Goal: Transaction & Acquisition: Purchase product/service

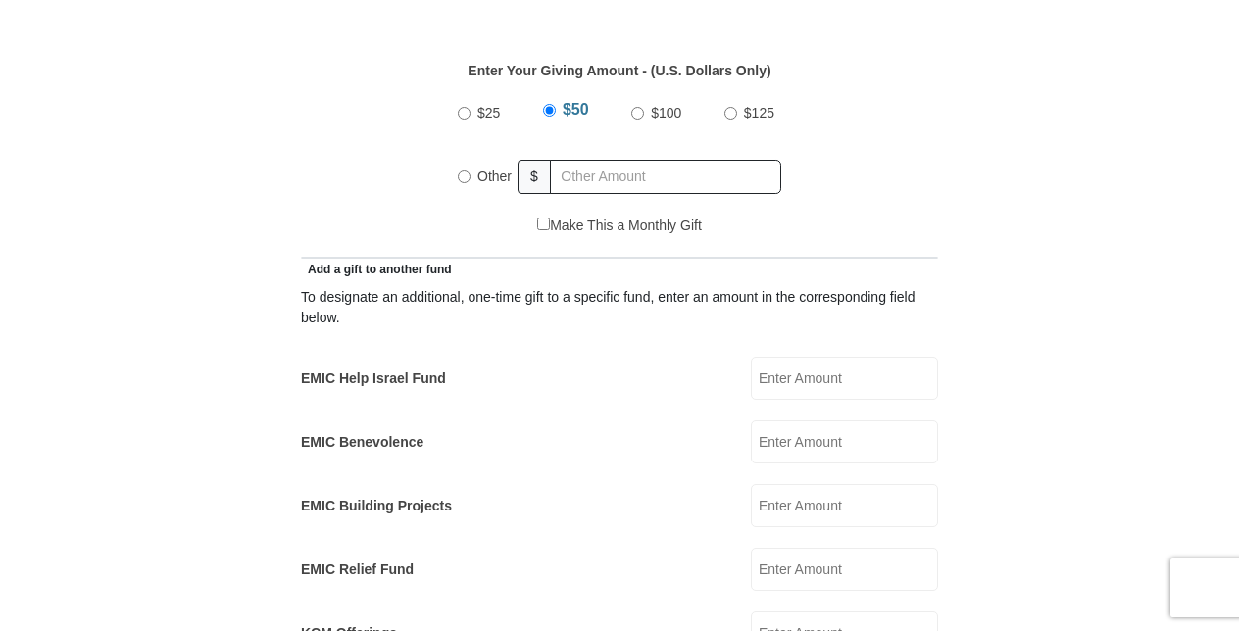
scroll to position [912, 0]
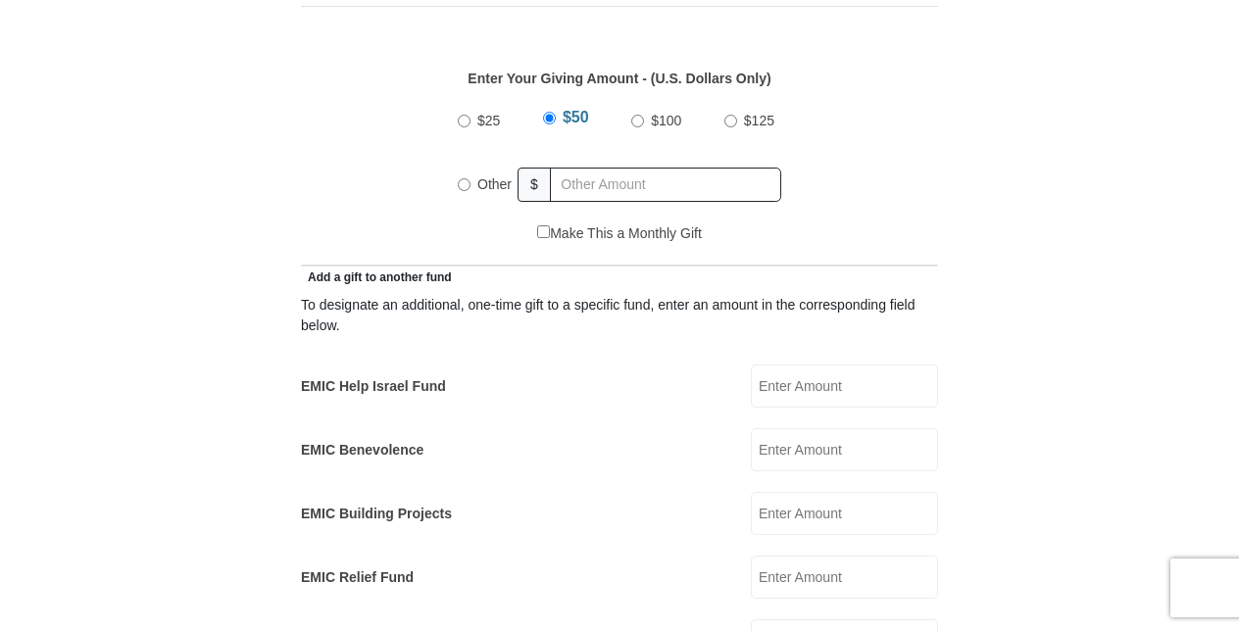
click at [463, 178] on input "Other" at bounding box center [464, 184] width 13 height 13
radio input "true"
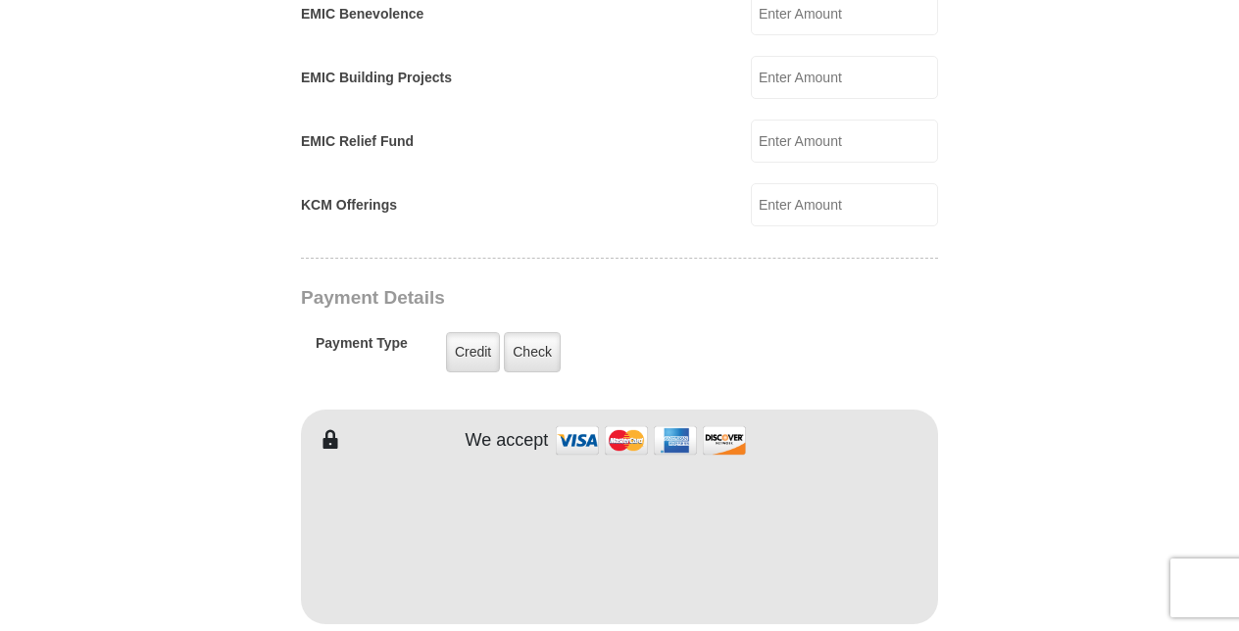
scroll to position [1375, 0]
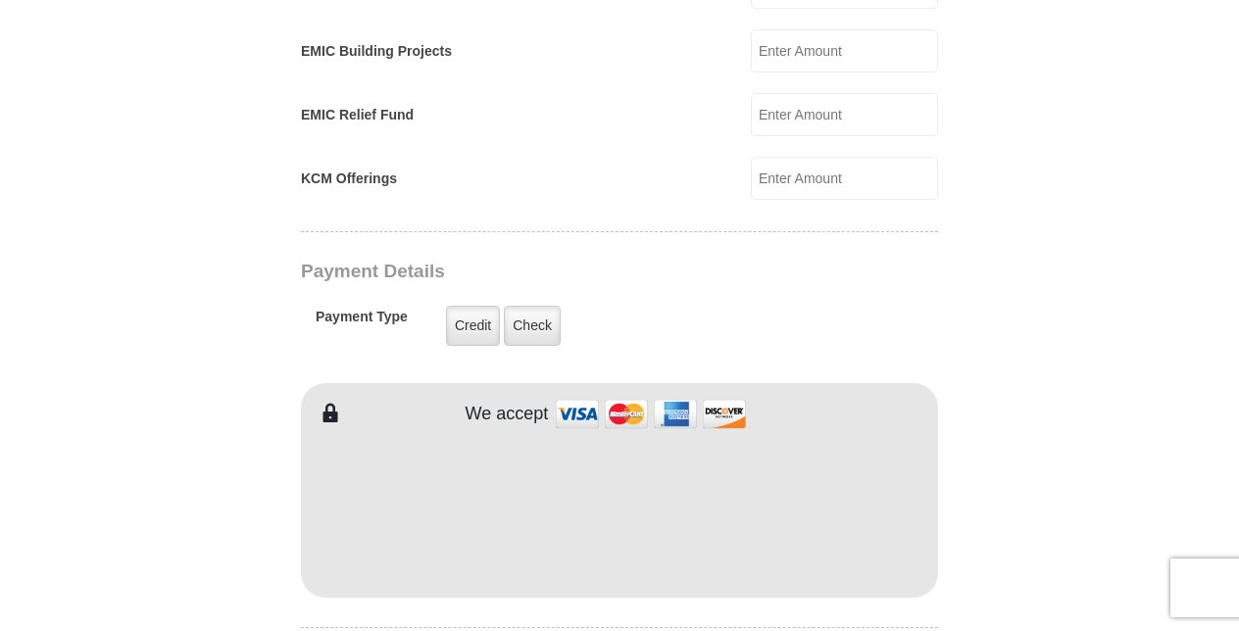
type input "393.00"
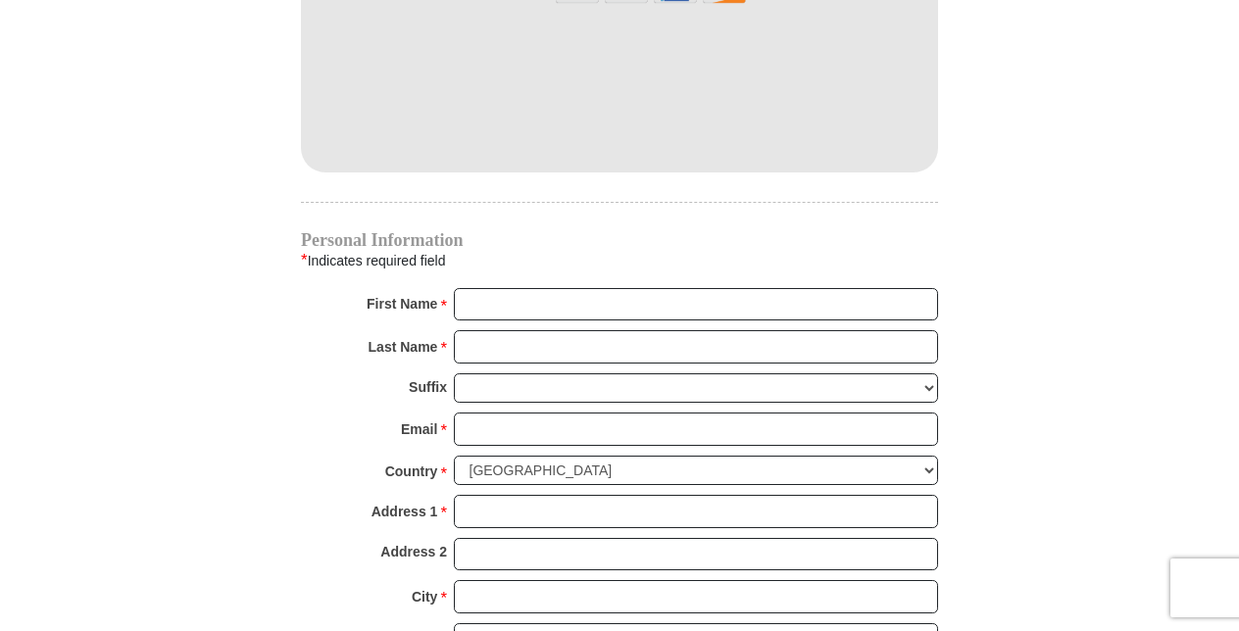
scroll to position [1807, 0]
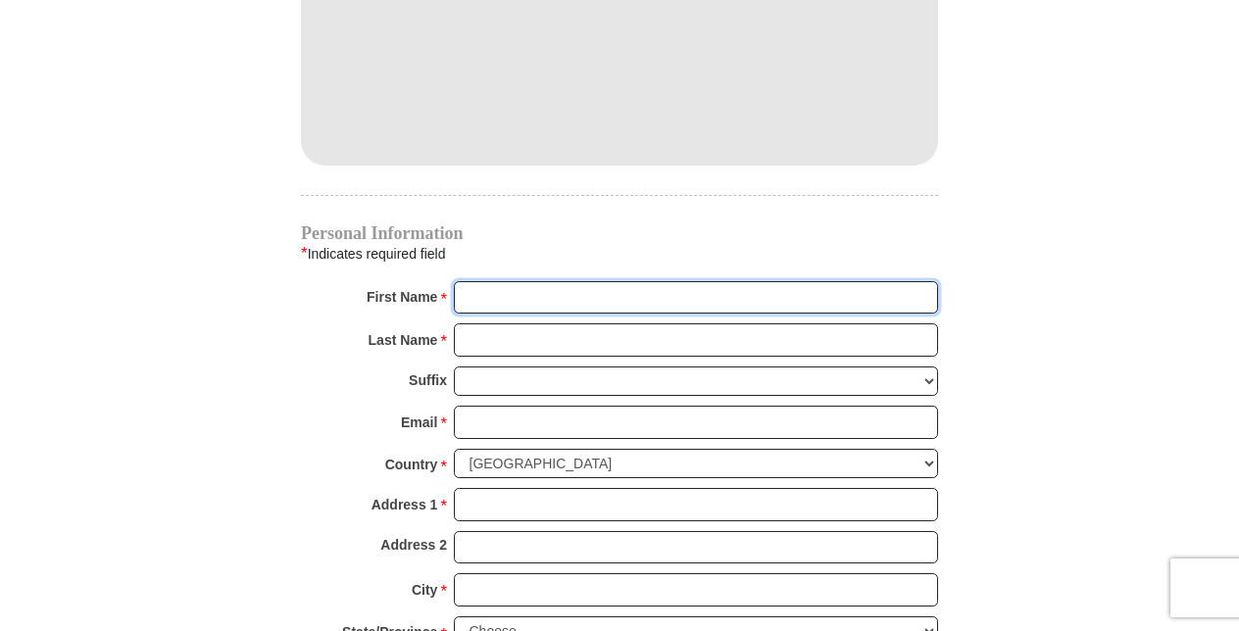
click at [472, 281] on input "First Name *" at bounding box center [696, 297] width 484 height 33
type input "[PERSON_NAME]"
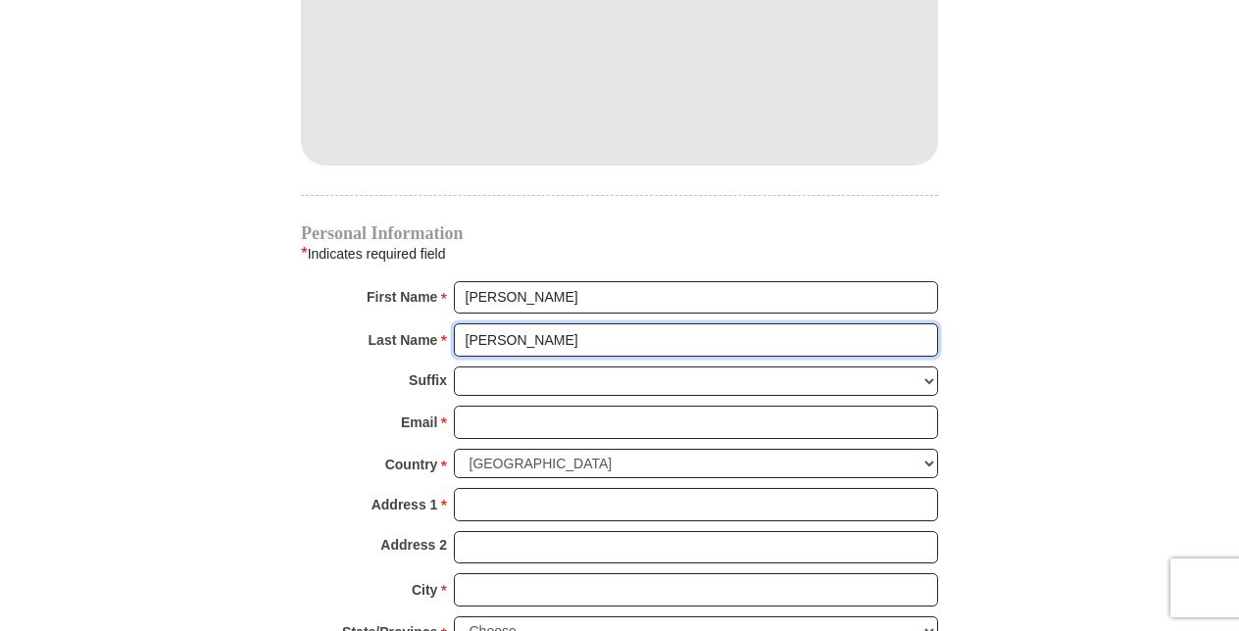
type input "[PERSON_NAME]"
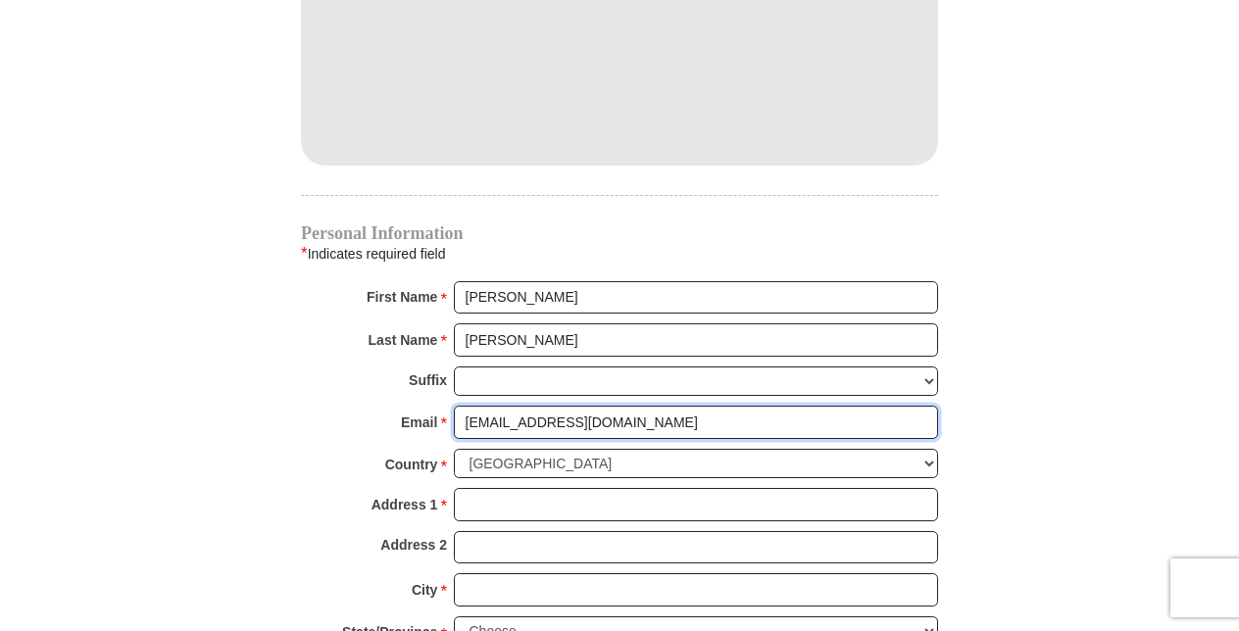
type input "[EMAIL_ADDRESS][DOMAIN_NAME]"
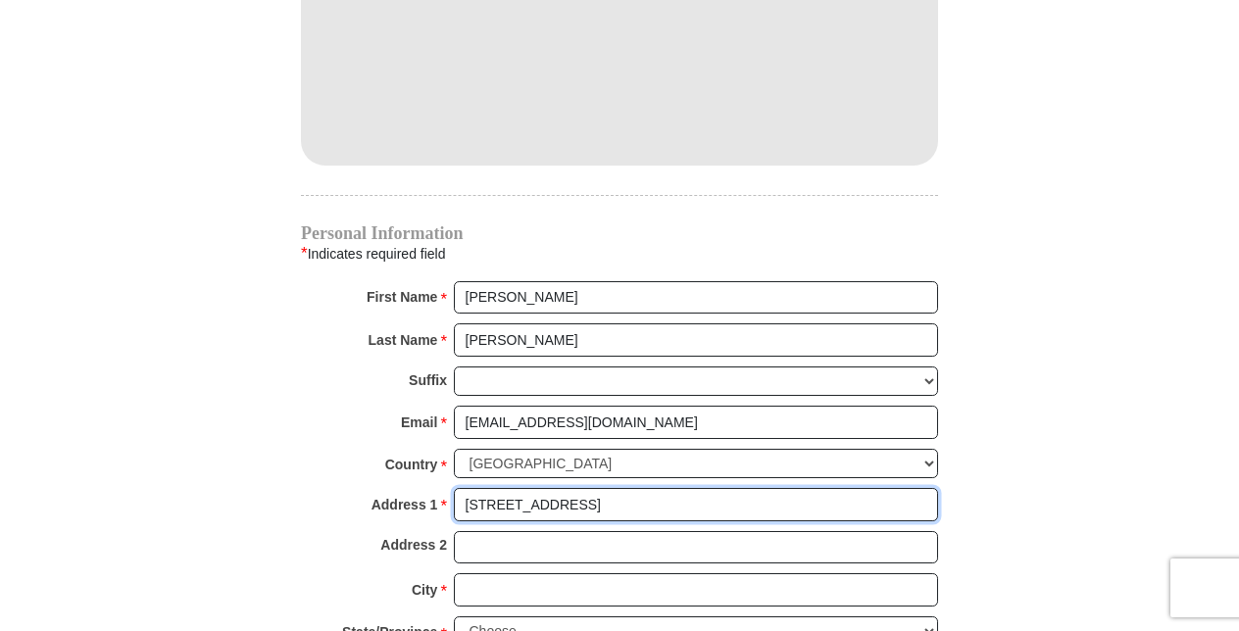
type input "[STREET_ADDRESS]"
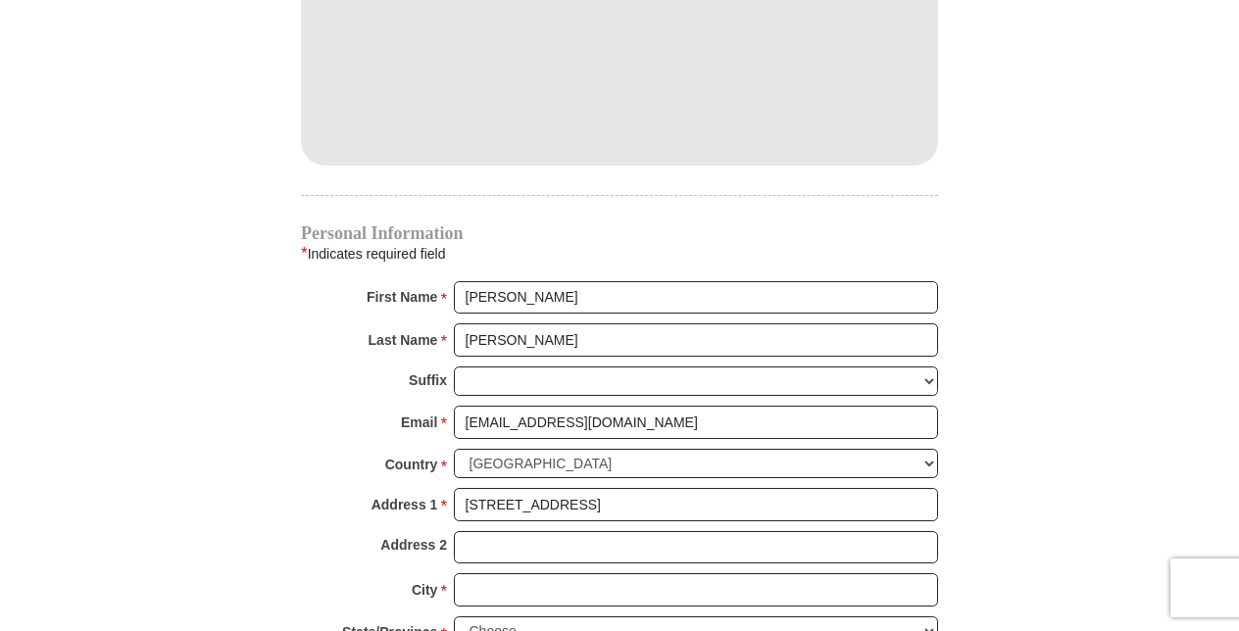
click at [486, 575] on div "City * Please enter City" at bounding box center [619, 594] width 637 height 43
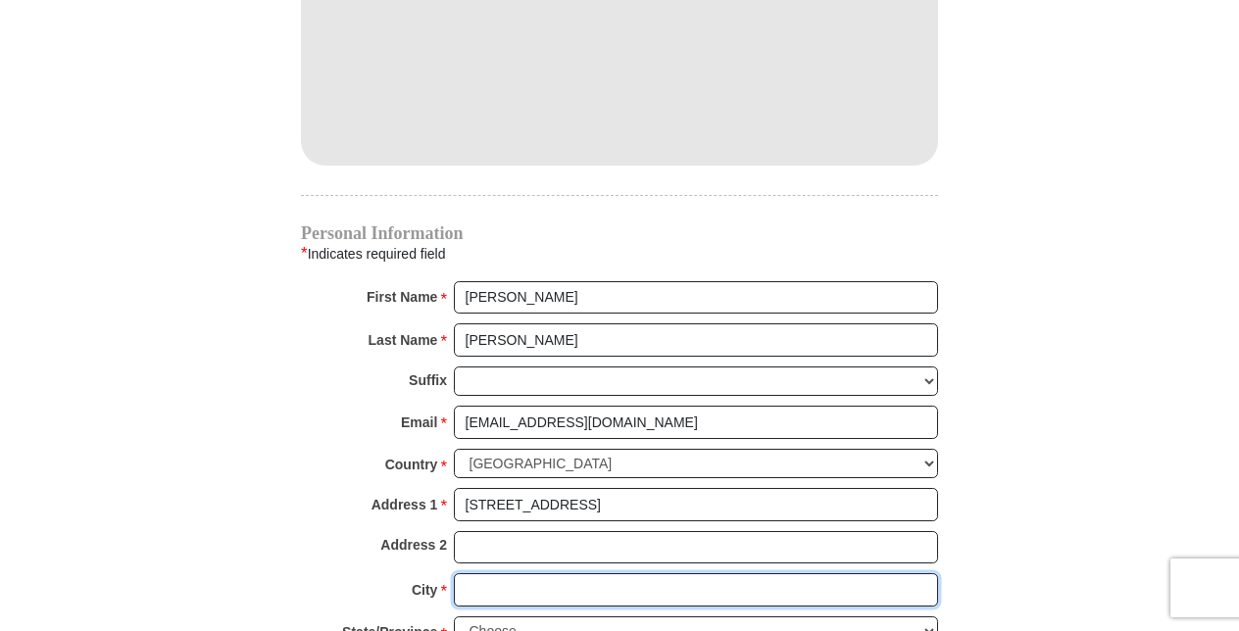
click at [481, 573] on input "City *" at bounding box center [696, 589] width 484 height 33
type input "Haslet"
click at [477, 616] on select "Choose [US_STATE] [US_STATE] [US_STATE] [US_STATE] [US_STATE] Armed Forces Amer…" at bounding box center [696, 631] width 484 height 30
select select "[GEOGRAPHIC_DATA]"
click at [454, 616] on select "Choose [US_STATE] [US_STATE] [US_STATE] [US_STATE] [US_STATE] Armed Forces Amer…" at bounding box center [696, 631] width 484 height 30
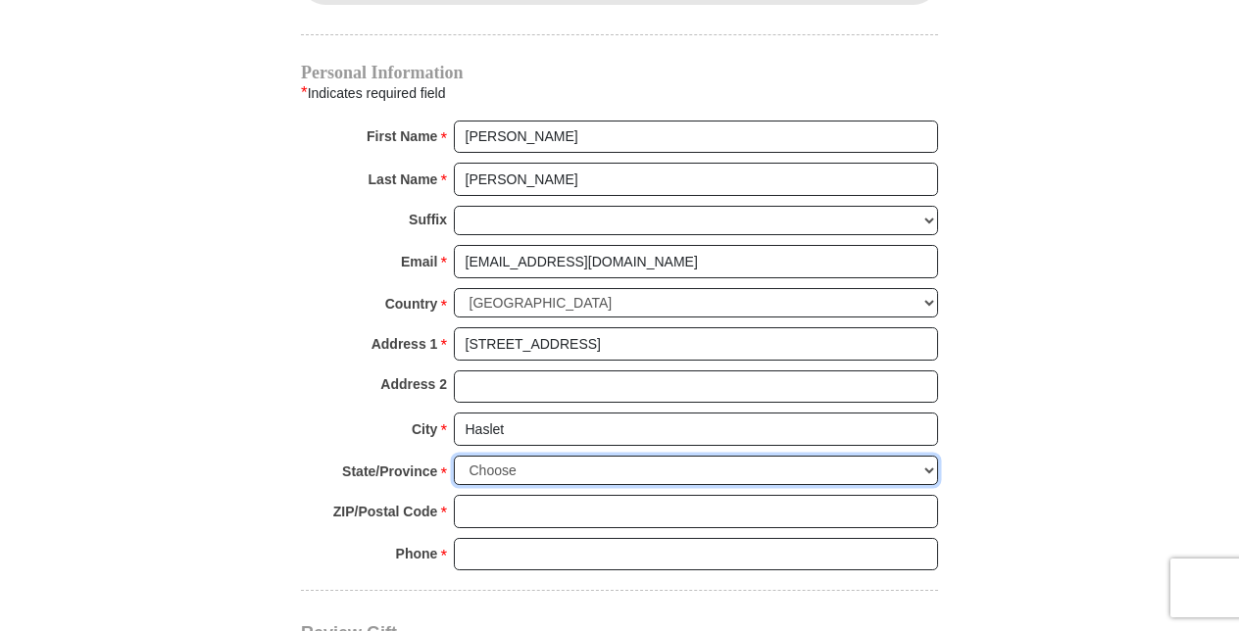
scroll to position [1978, 0]
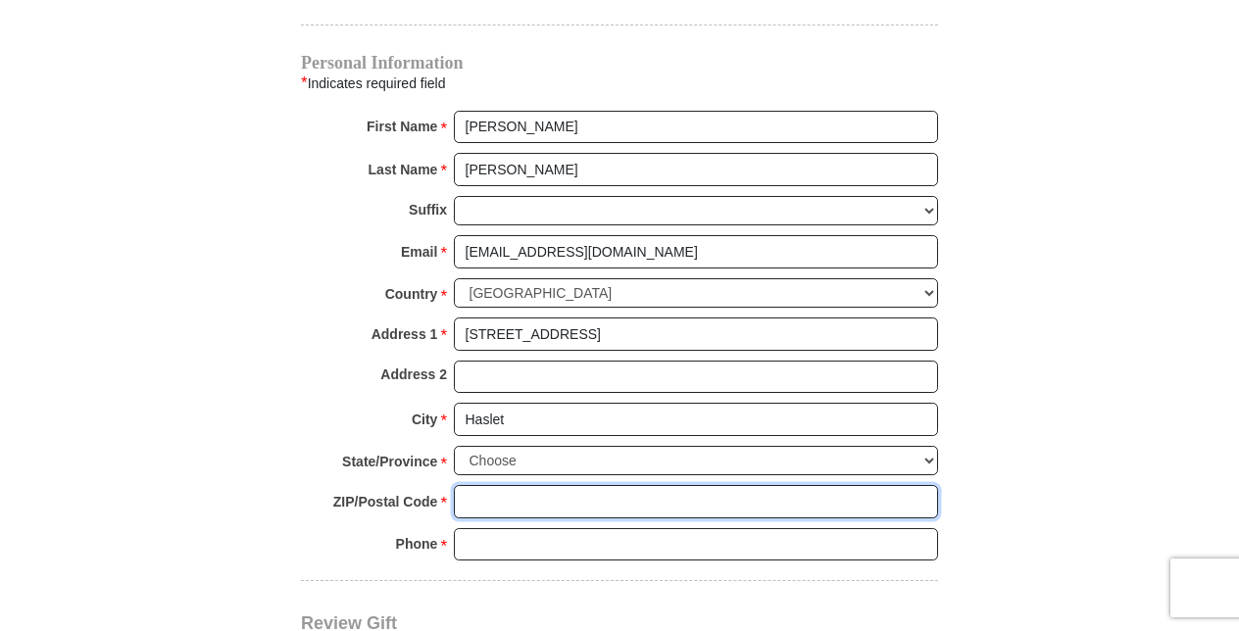
click at [488, 485] on input "ZIP/Postal Code *" at bounding box center [696, 501] width 484 height 33
type input "76052"
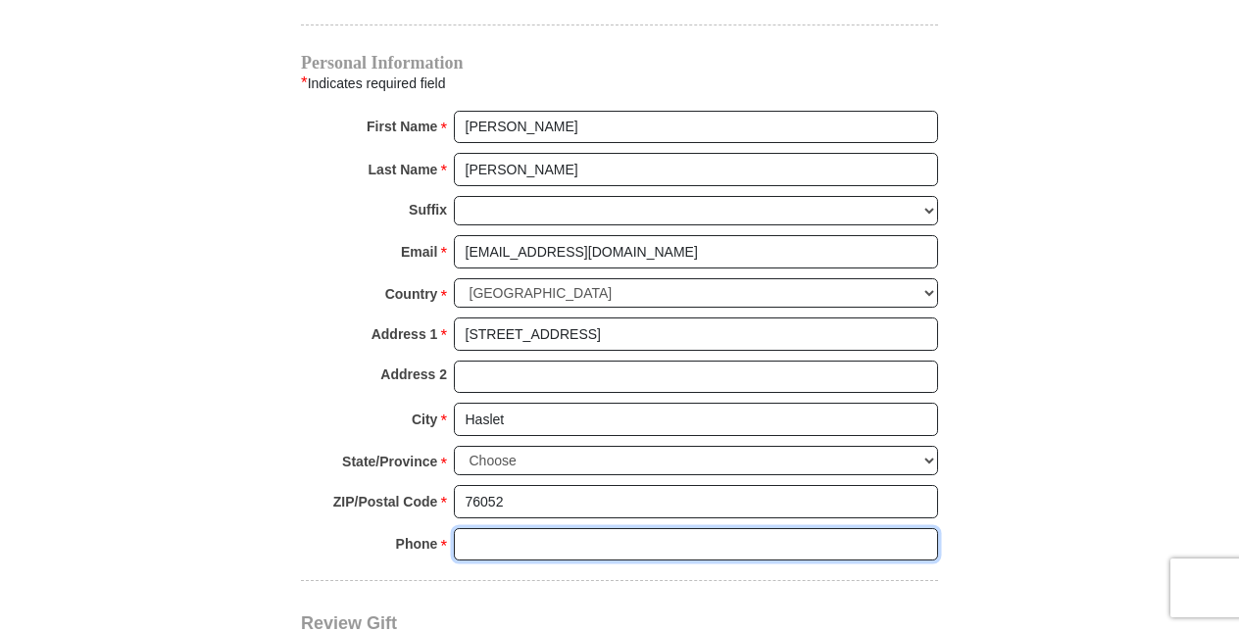
click at [466, 528] on input "Phone * *" at bounding box center [696, 544] width 484 height 33
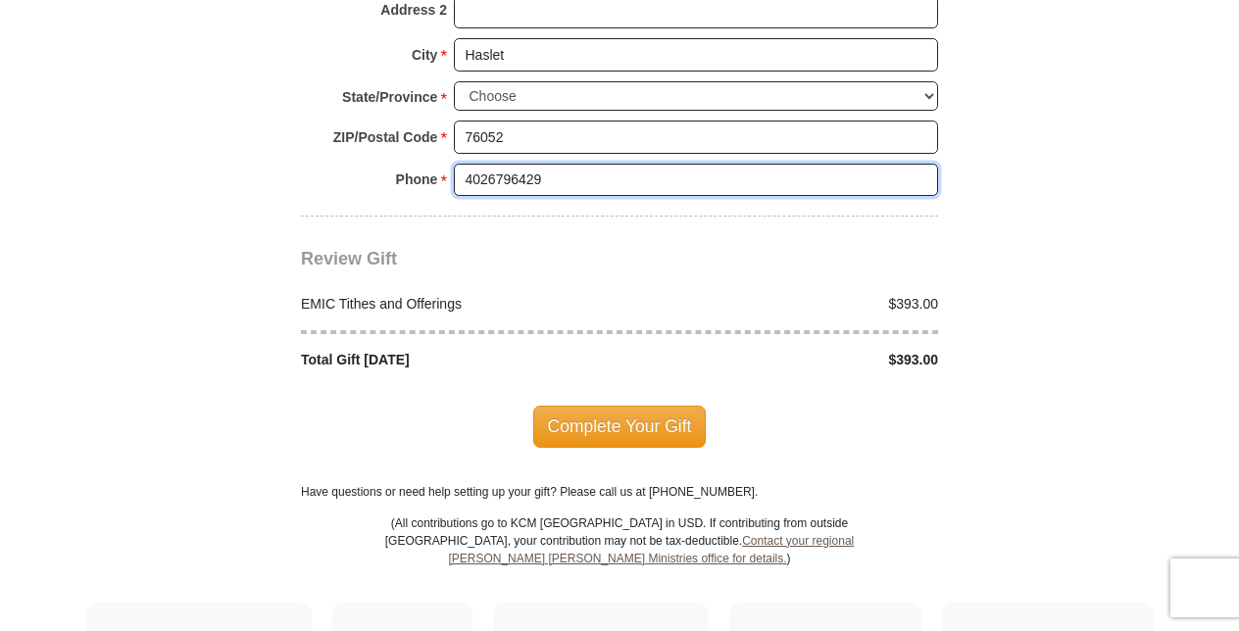
scroll to position [2353, 0]
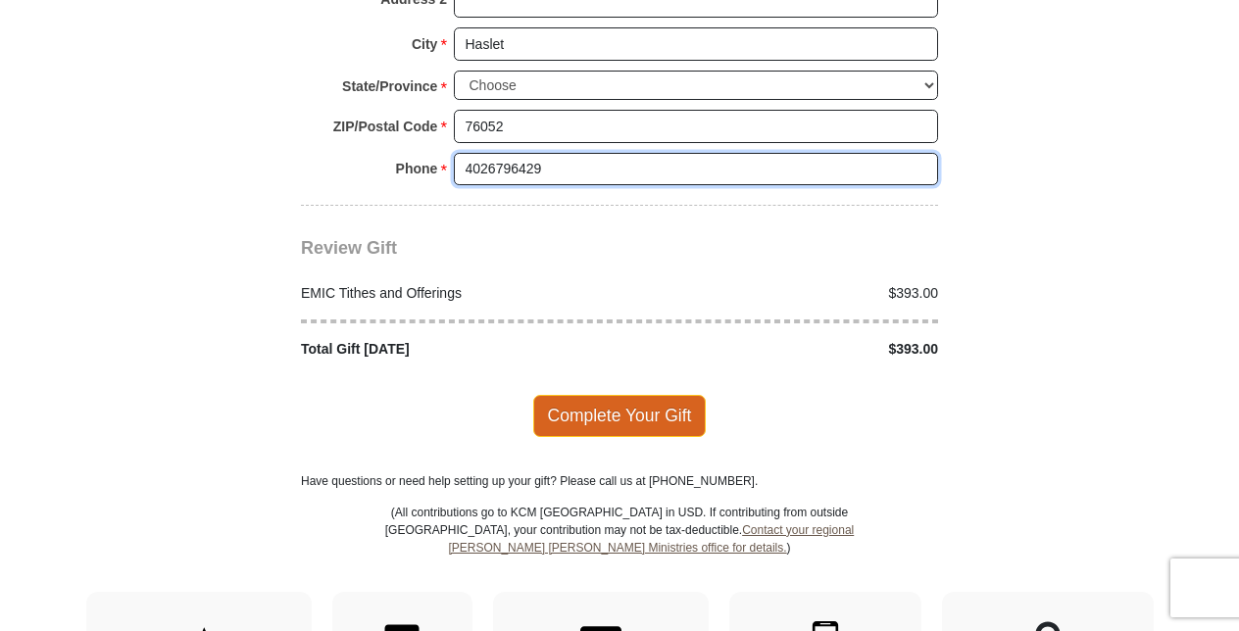
type input "4026796429"
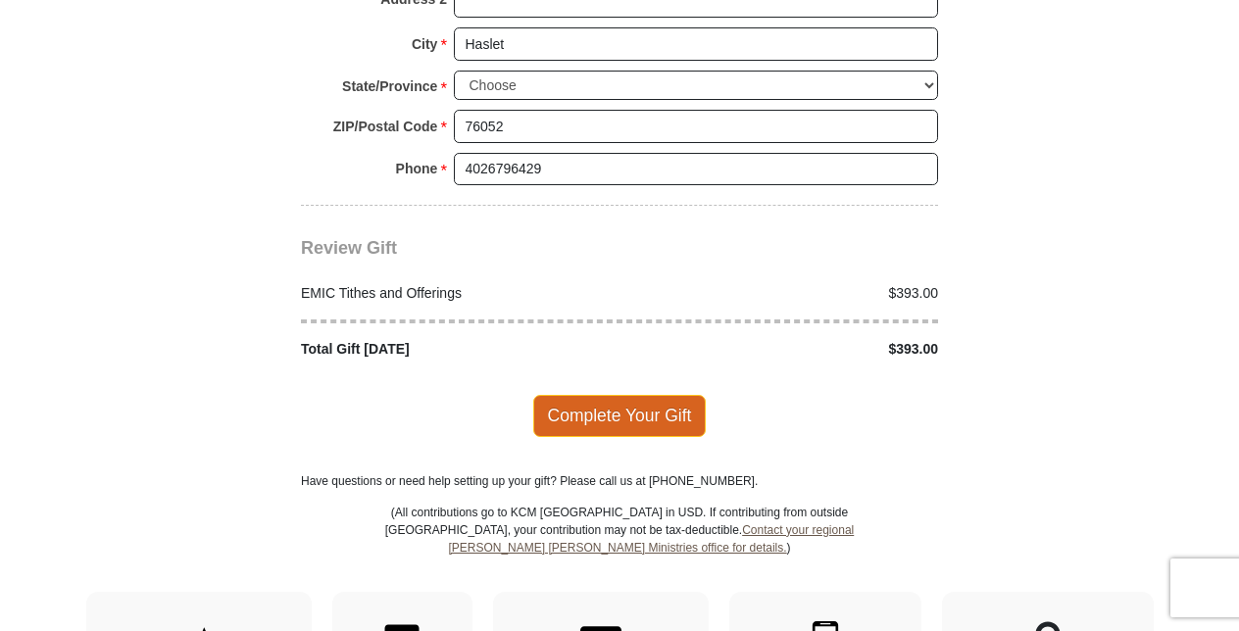
click at [585, 395] on span "Complete Your Gift" at bounding box center [619, 415] width 173 height 41
